Goal: Share content

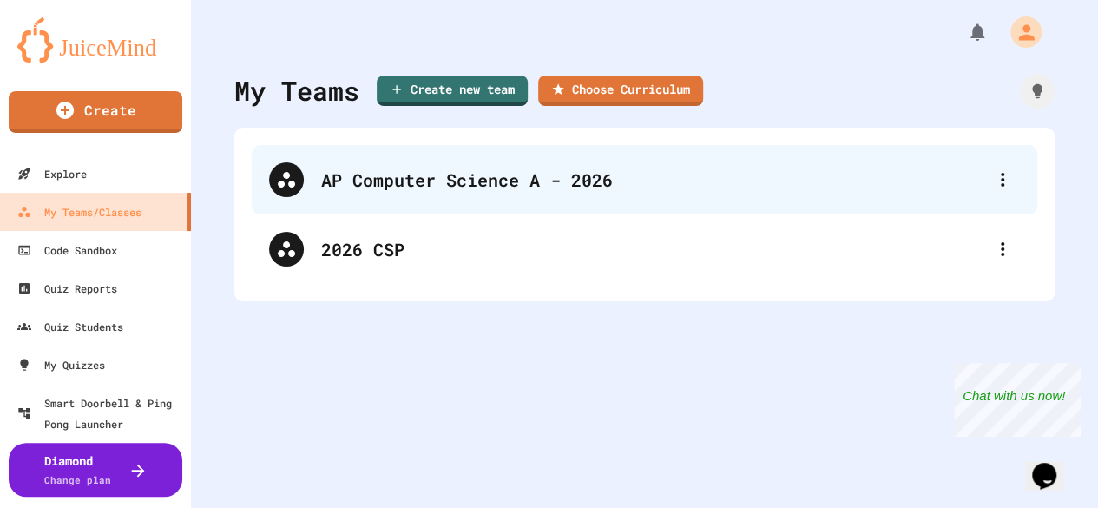
click at [372, 165] on div "AP Computer Science A - 2026" at bounding box center [645, 179] width 786 height 69
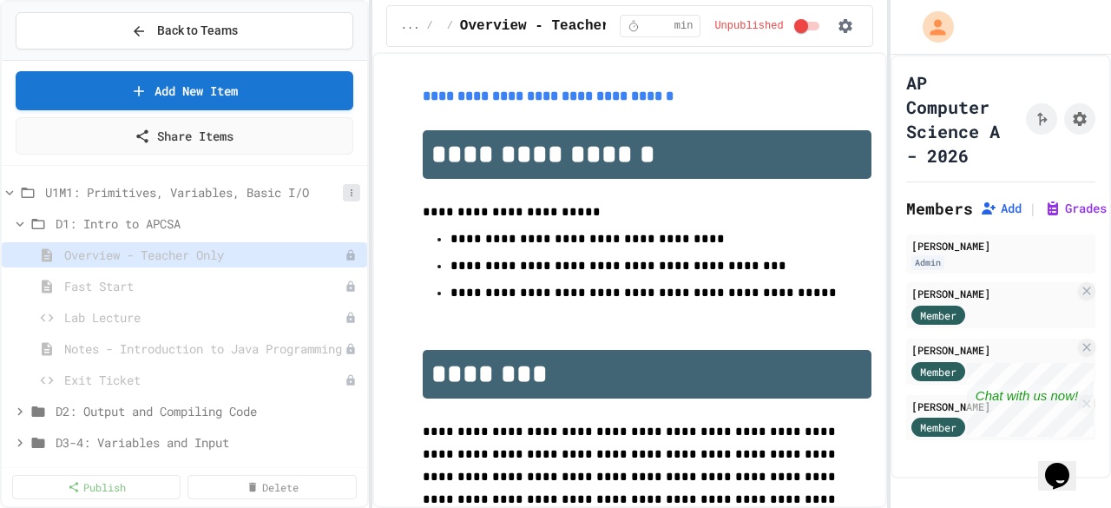
click at [346, 188] on button at bounding box center [351, 192] width 17 height 17
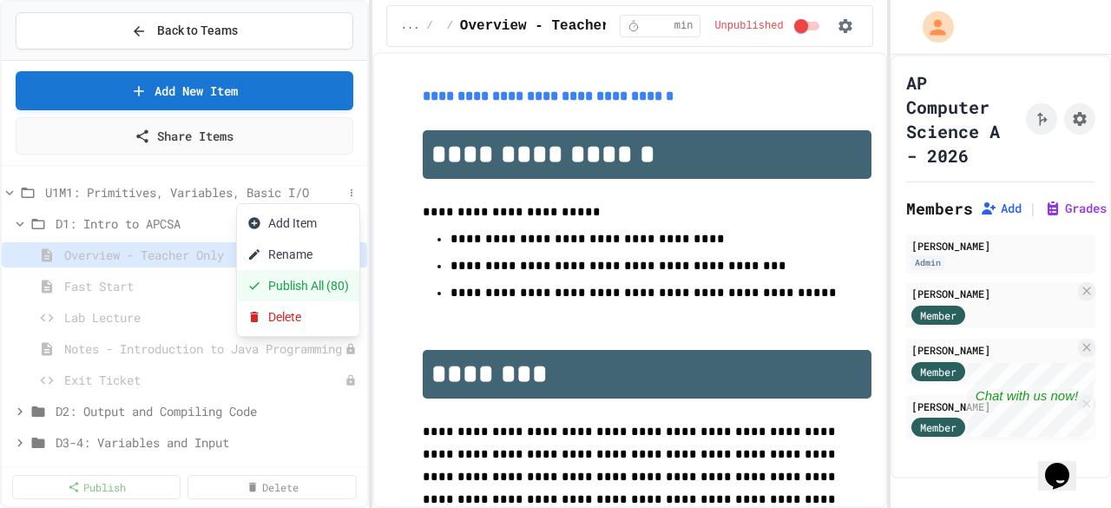
click at [300, 286] on button "Publish All (80)" at bounding box center [298, 285] width 122 height 31
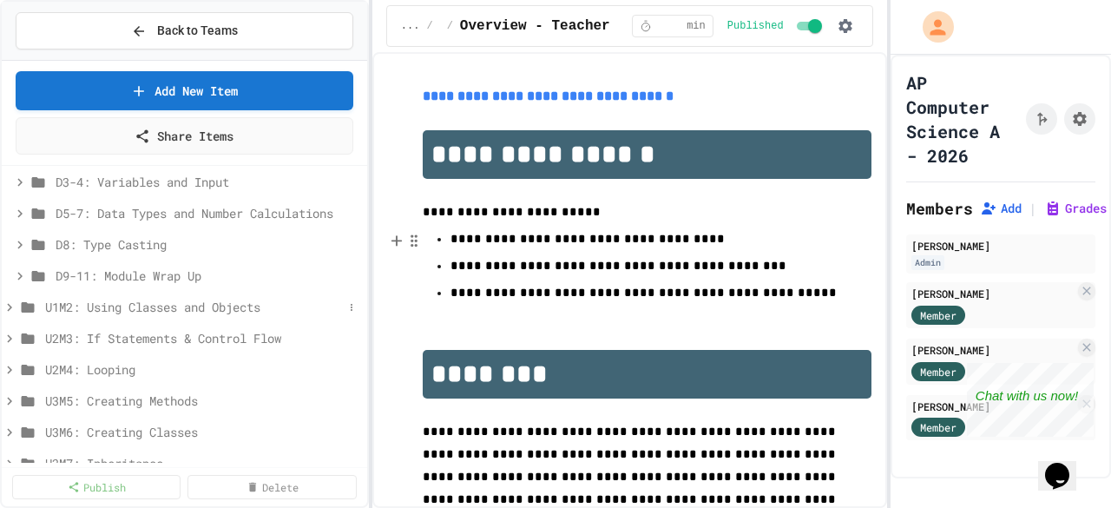
scroll to position [317, 0]
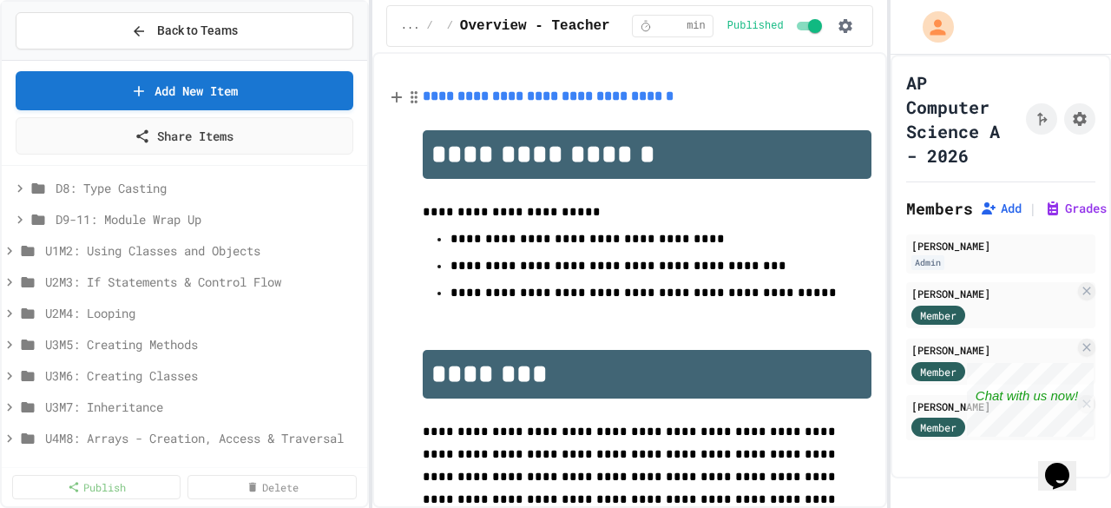
click at [549, 102] on link "**********" at bounding box center [548, 95] width 251 height 13
click at [609, 64] on link "[URL][DOMAIN_NAME]" at bounding box center [571, 57] width 122 height 17
